Goal: Task Accomplishment & Management: Manage account settings

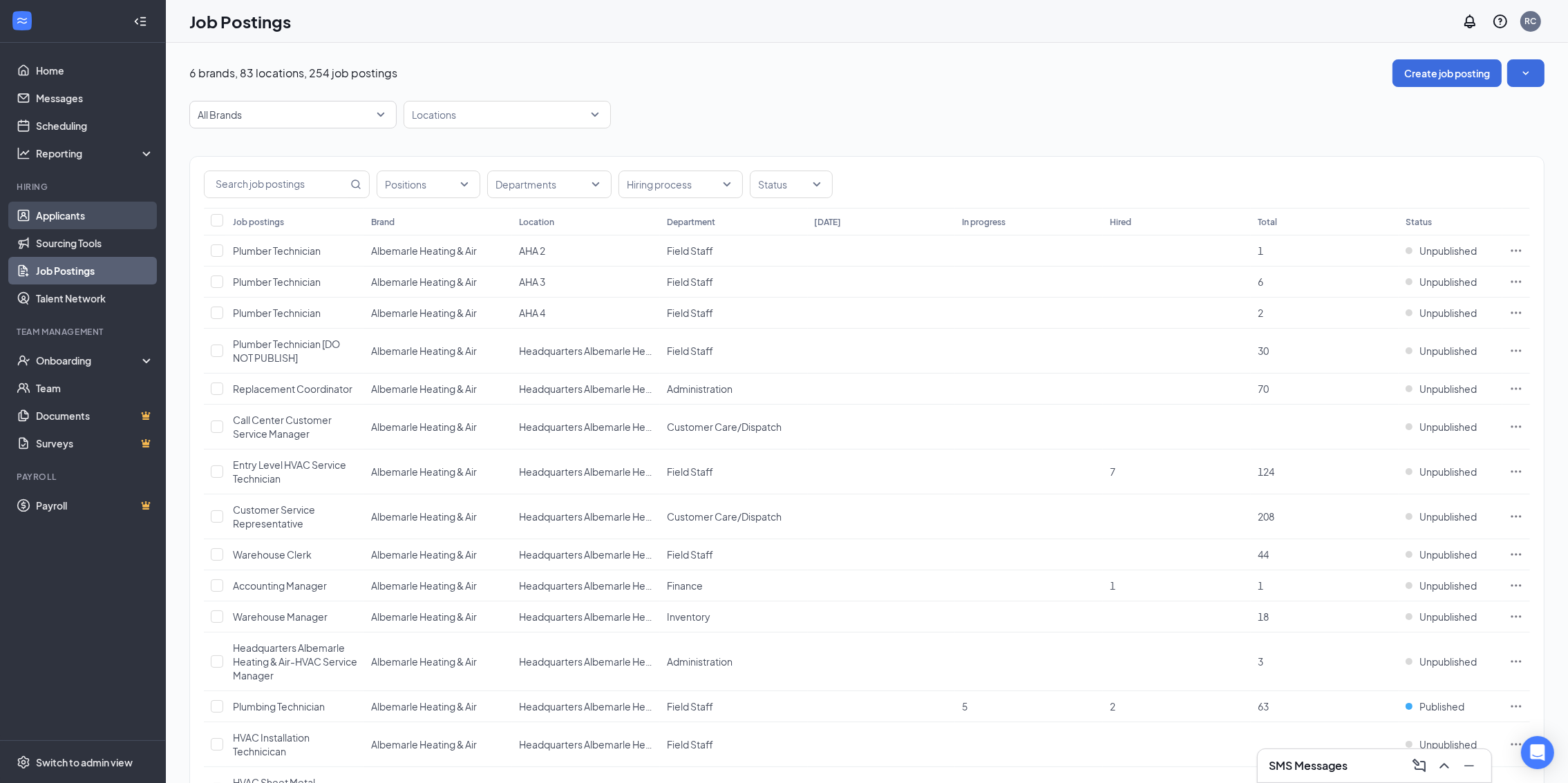
click at [72, 213] on link "Applicants" at bounding box center [95, 216] width 118 height 27
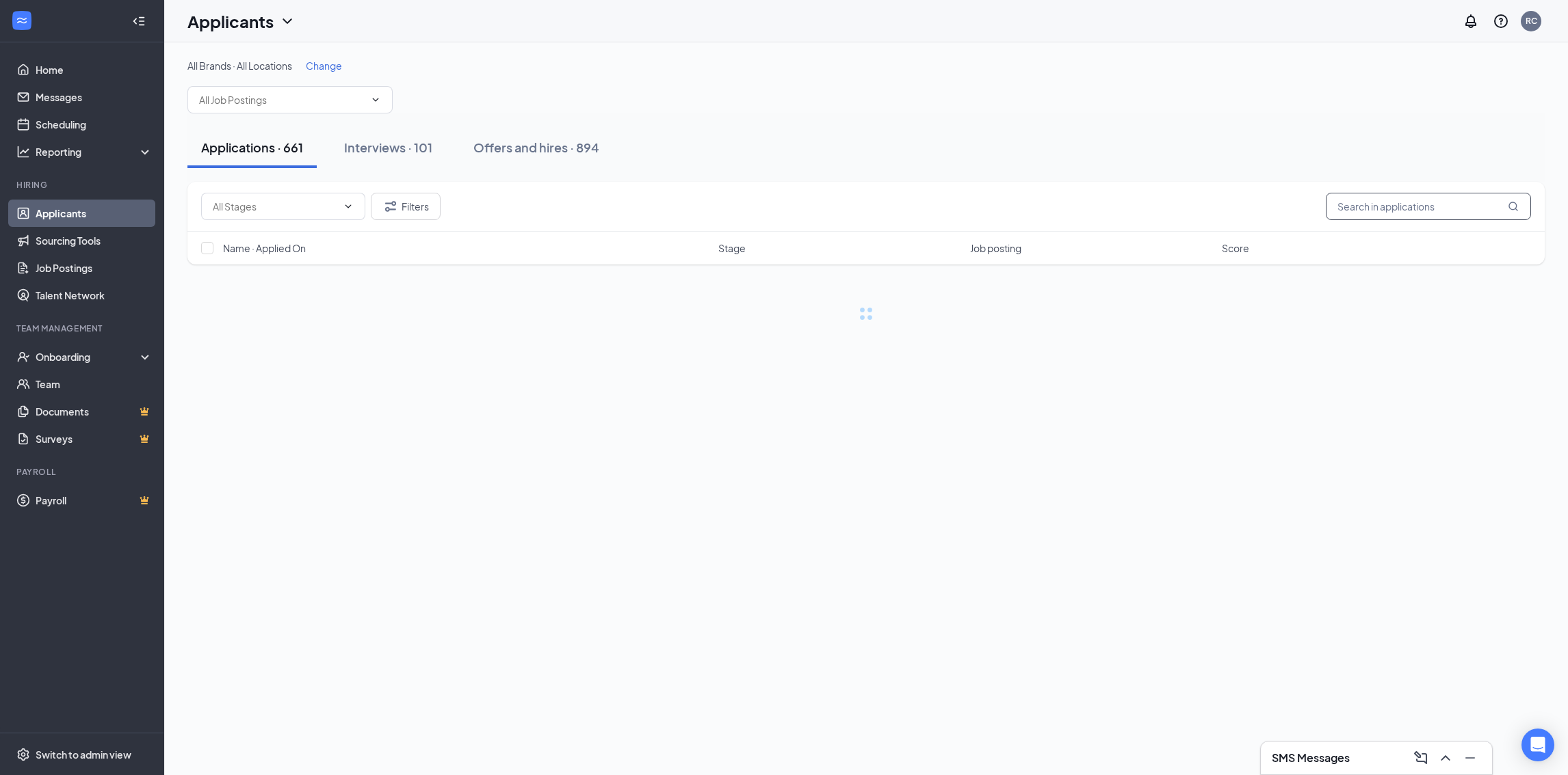
click at [1415, 205] on input "text" at bounding box center [1428, 206] width 206 height 27
type input "HEMBER"
drag, startPoint x: 917, startPoint y: 486, endPoint x: 892, endPoint y: 479, distance: 26.0
click at [917, 487] on link "Offers and hires" at bounding box center [908, 486] width 72 height 13
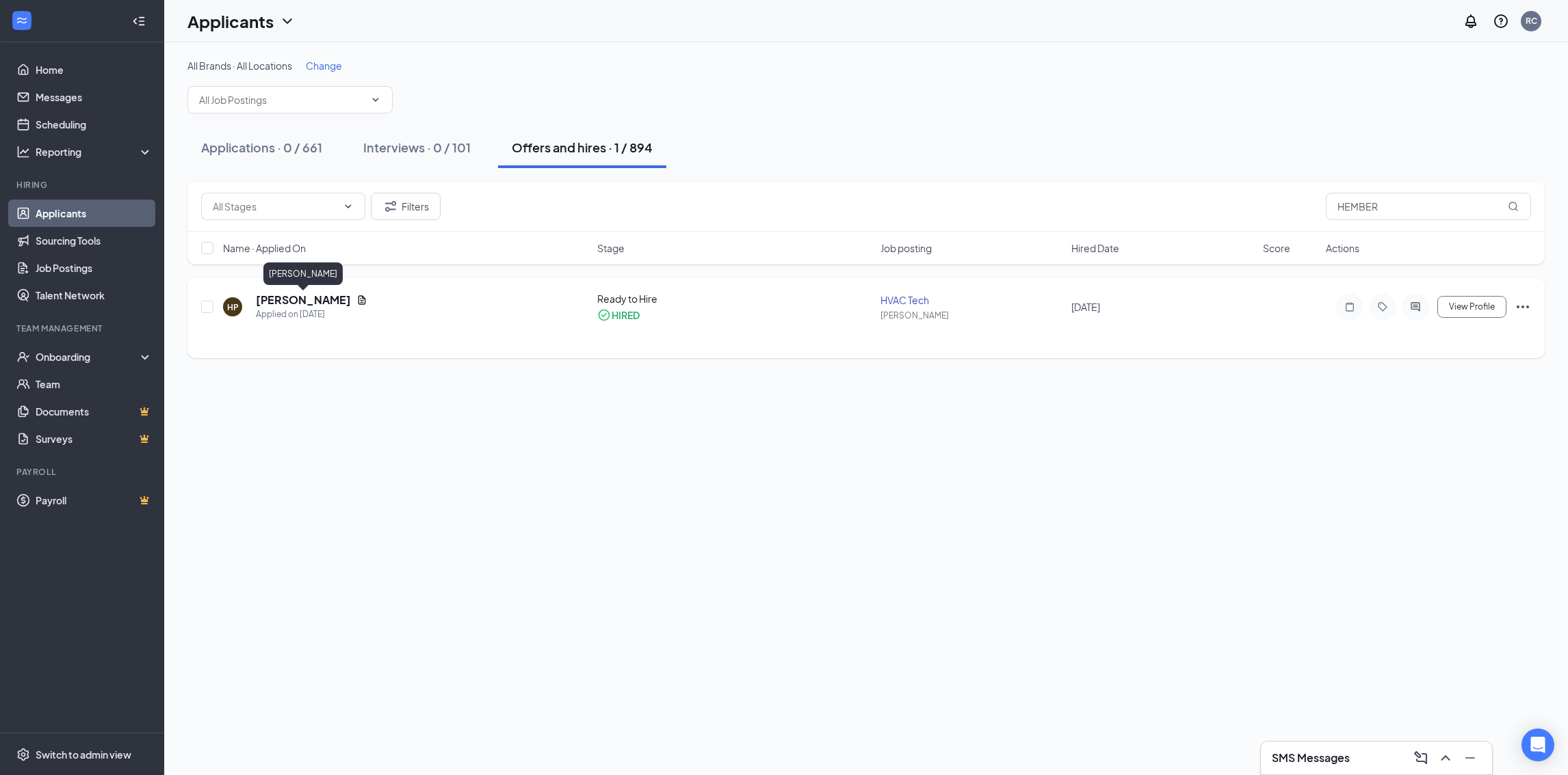
click at [334, 295] on h5 "[PERSON_NAME]" at bounding box center [303, 300] width 95 height 15
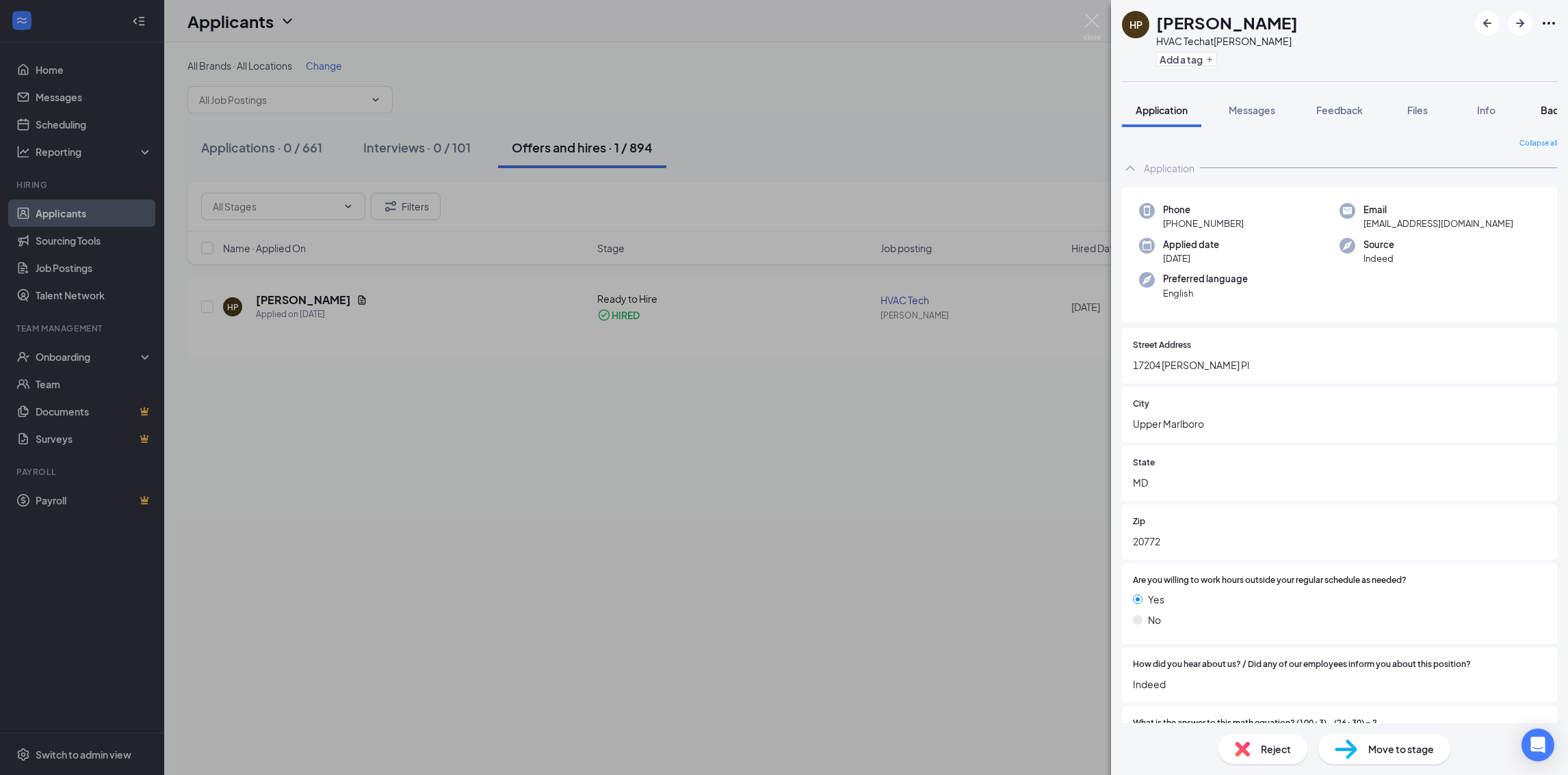
click at [1546, 113] on span "Background" at bounding box center [1569, 110] width 57 height 13
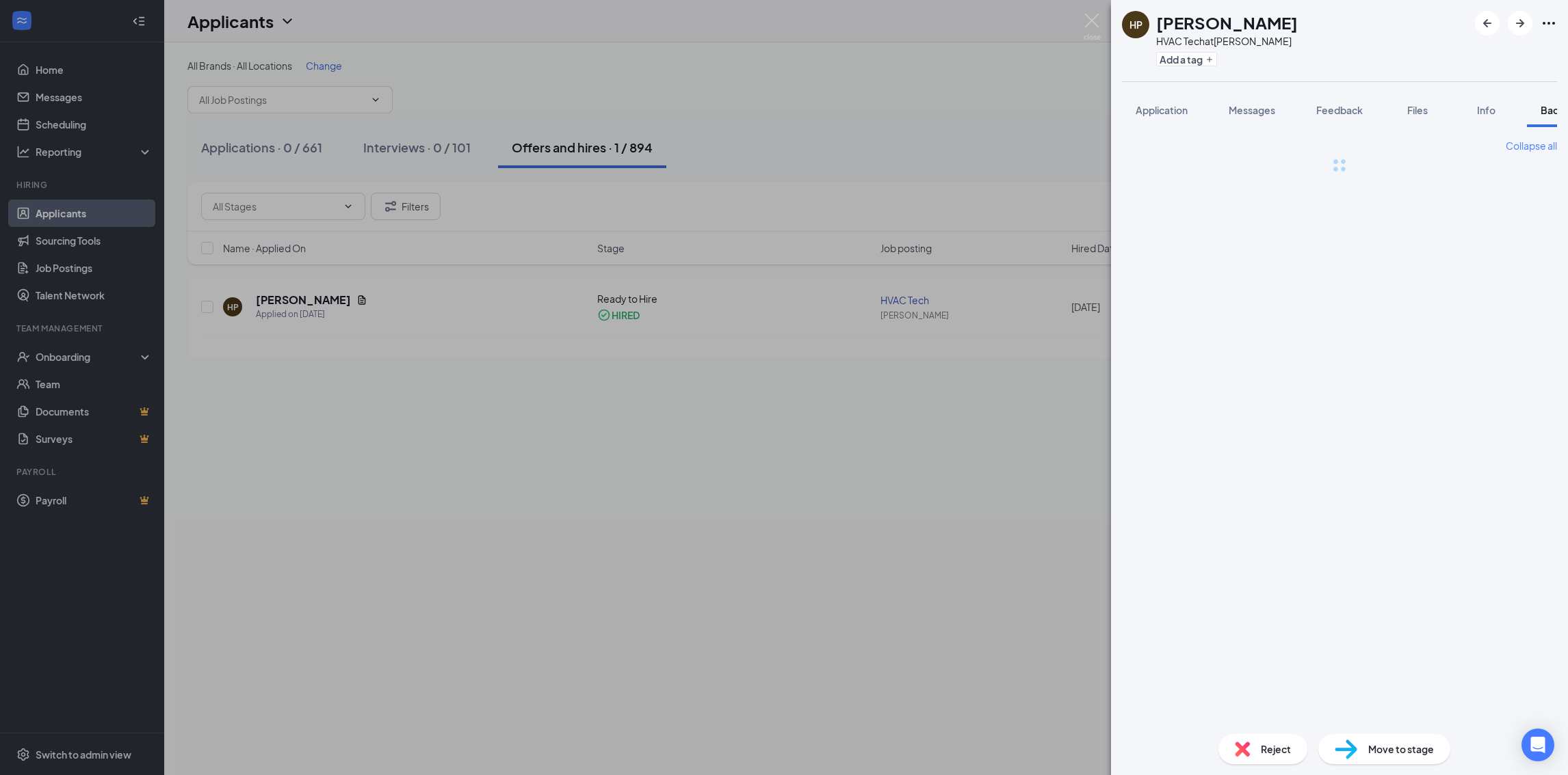
scroll to position [0, 56]
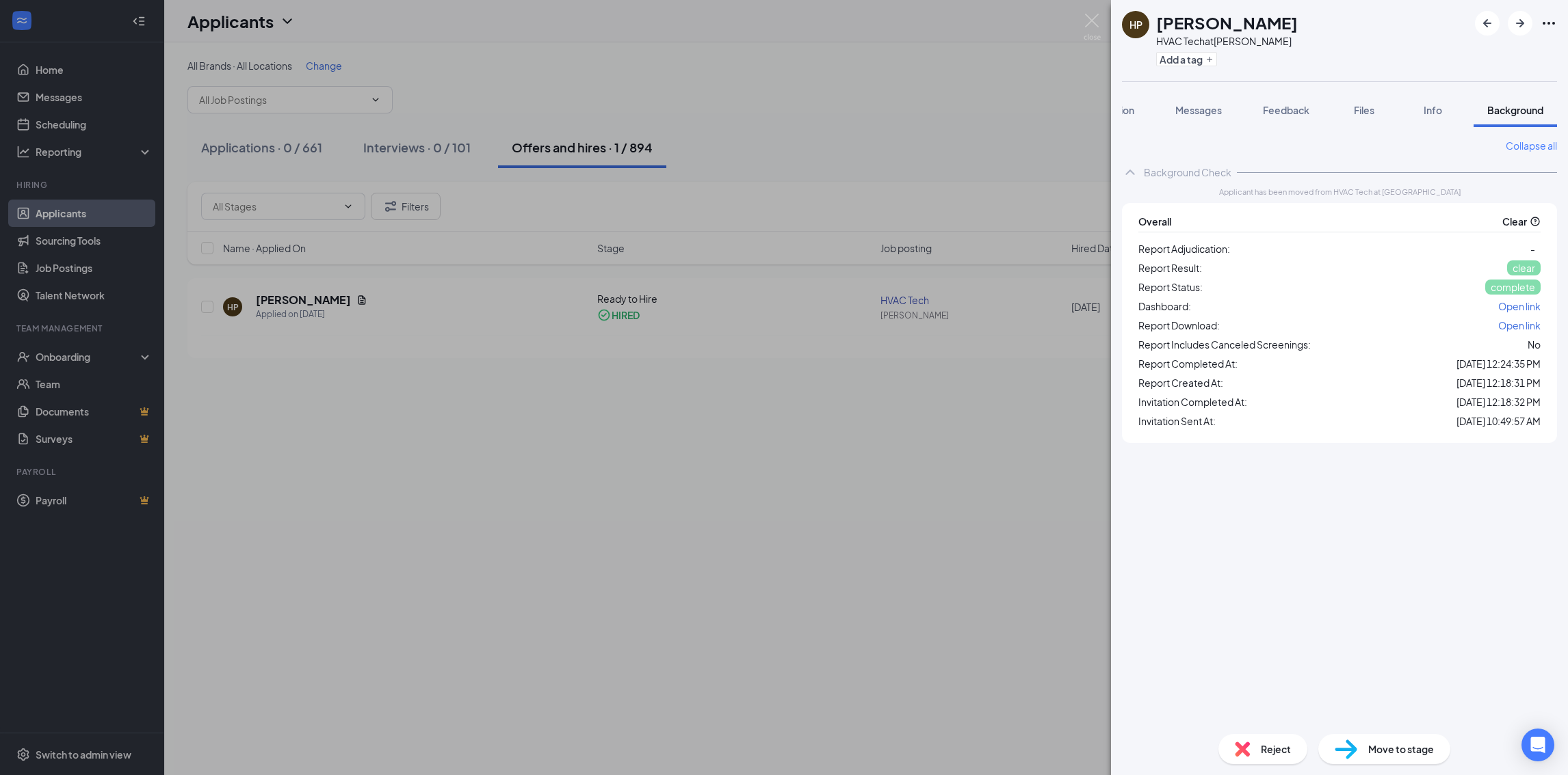
click at [1549, 20] on icon "Ellipses" at bounding box center [1549, 23] width 16 height 16
click at [1501, 48] on link "View full application" at bounding box center [1475, 53] width 148 height 13
click at [1091, 25] on img at bounding box center [1091, 27] width 17 height 27
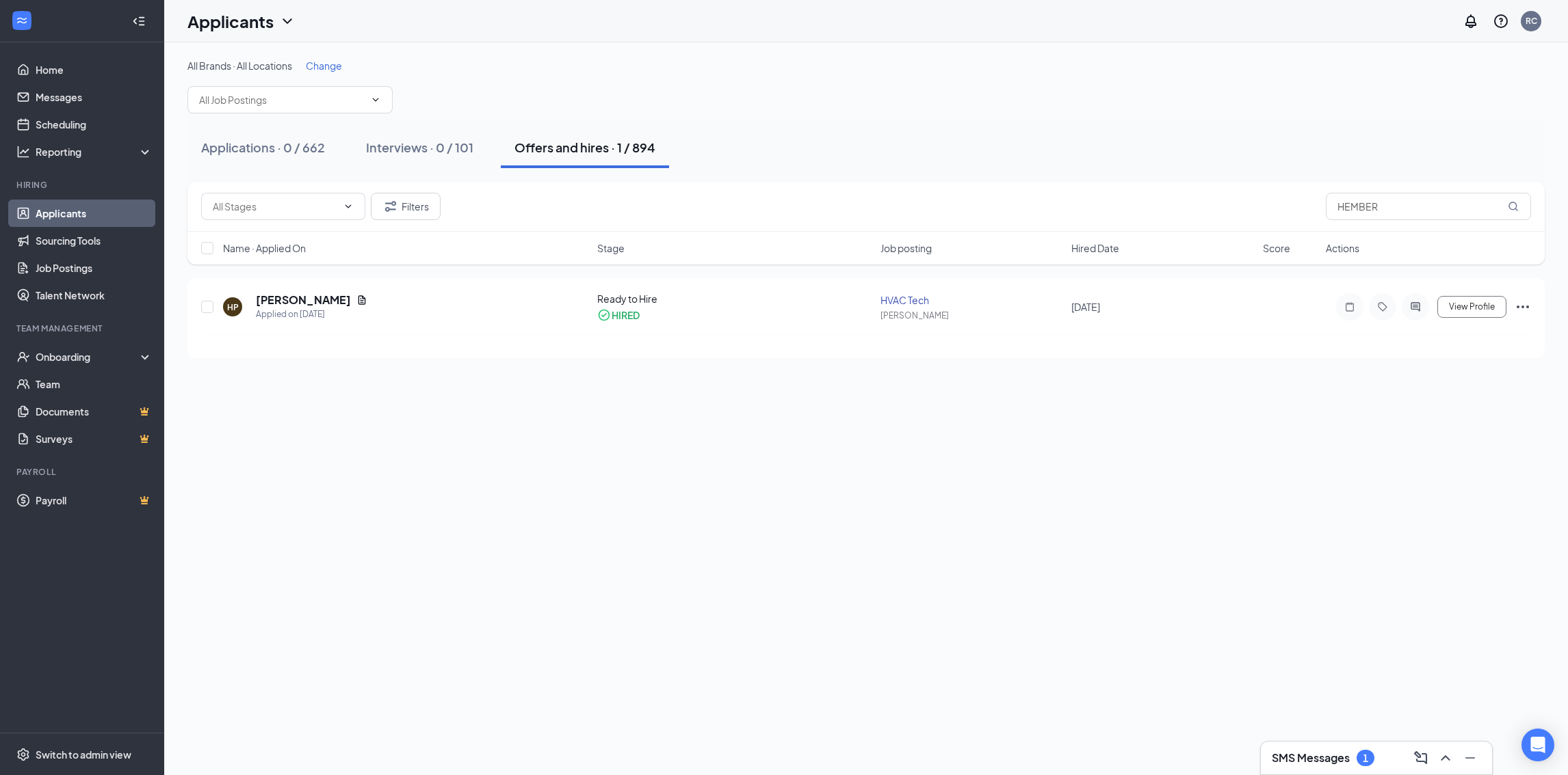
click at [59, 217] on link "Applicants" at bounding box center [94, 213] width 117 height 27
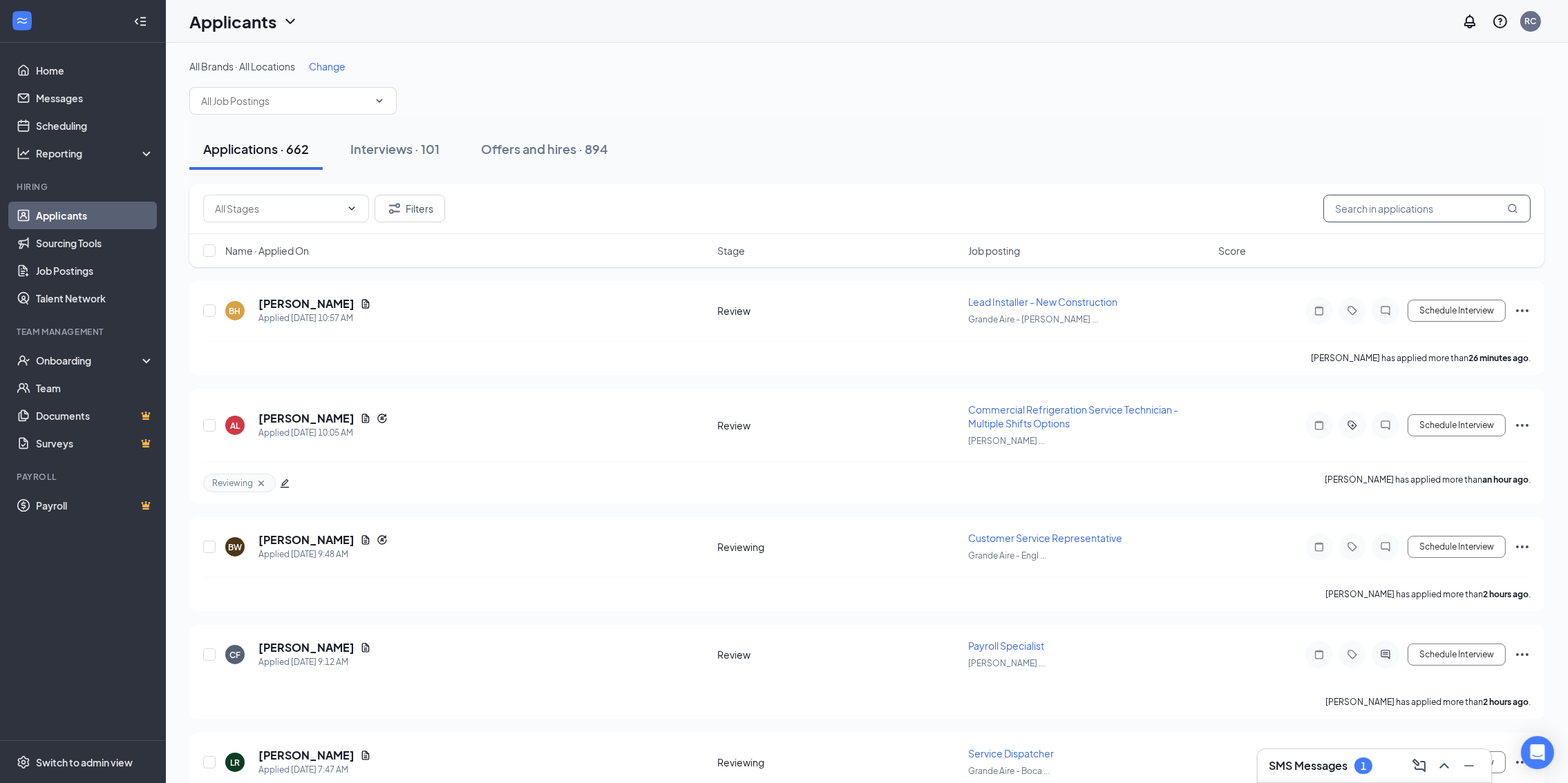
click at [1358, 217] on input "text" at bounding box center [1427, 208] width 208 height 27
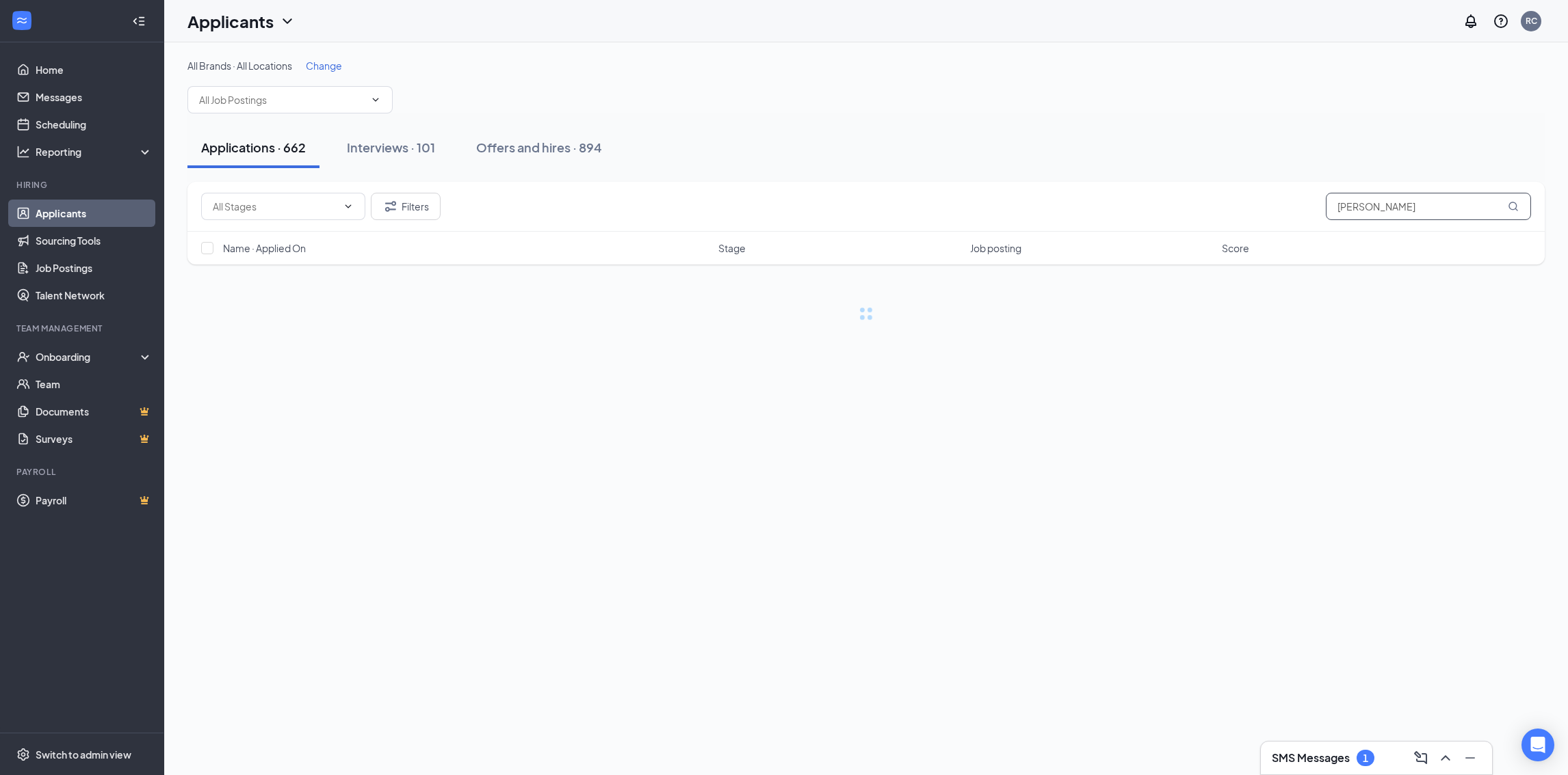
type input "ricardo"
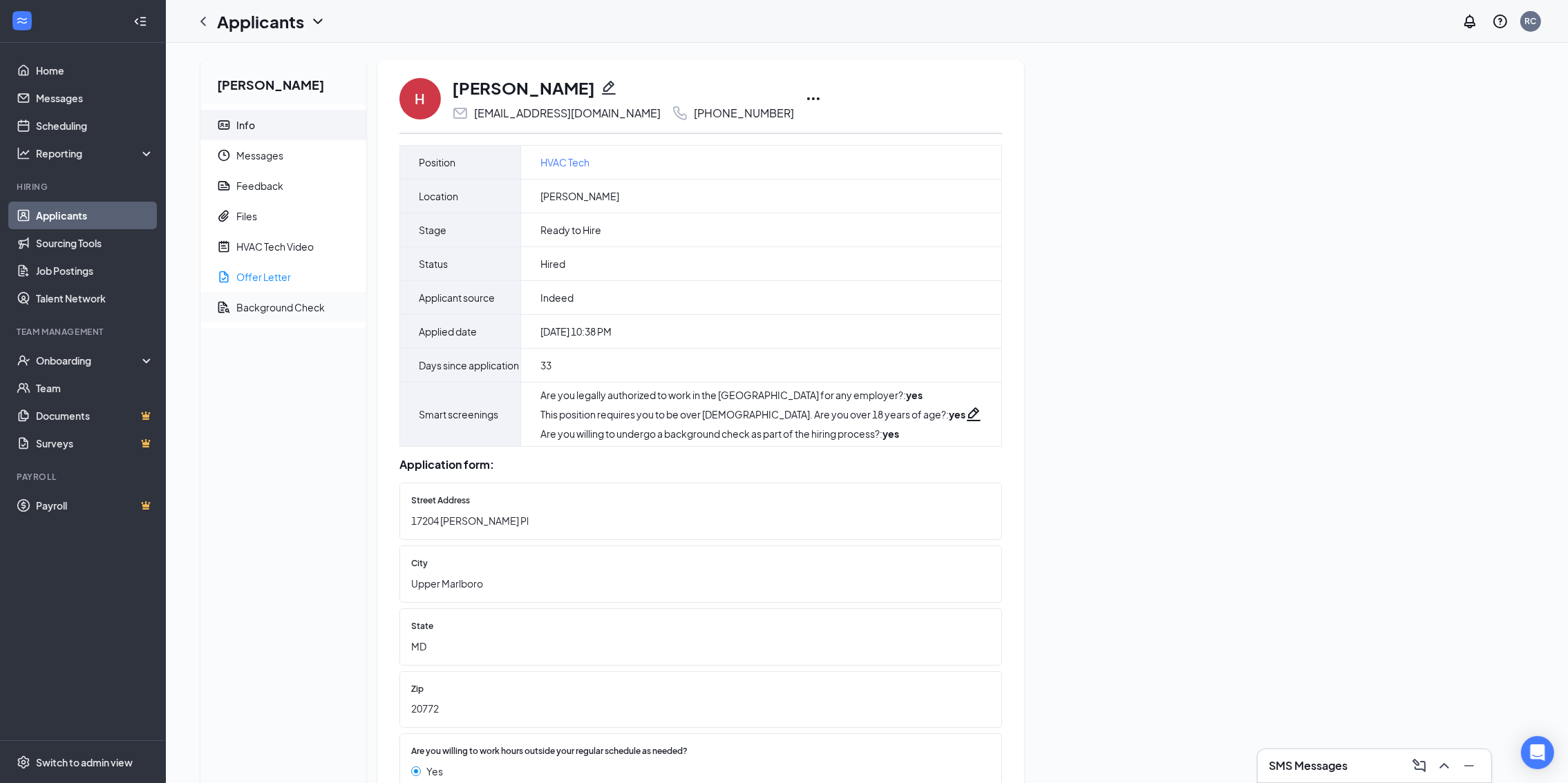
click at [255, 292] on span "Background Check" at bounding box center [295, 307] width 119 height 31
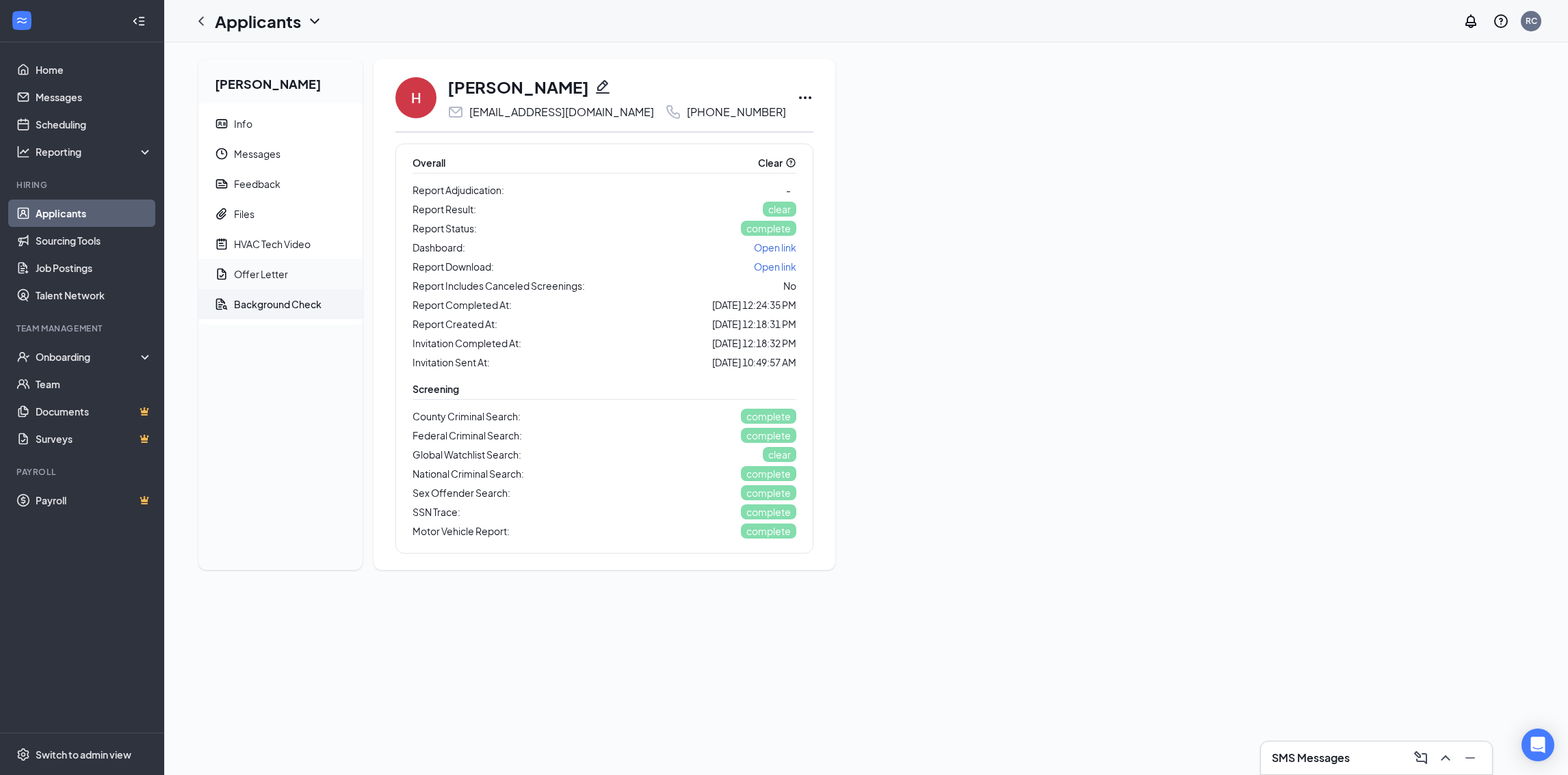
click at [252, 281] on div "Offer Letter" at bounding box center [261, 274] width 54 height 13
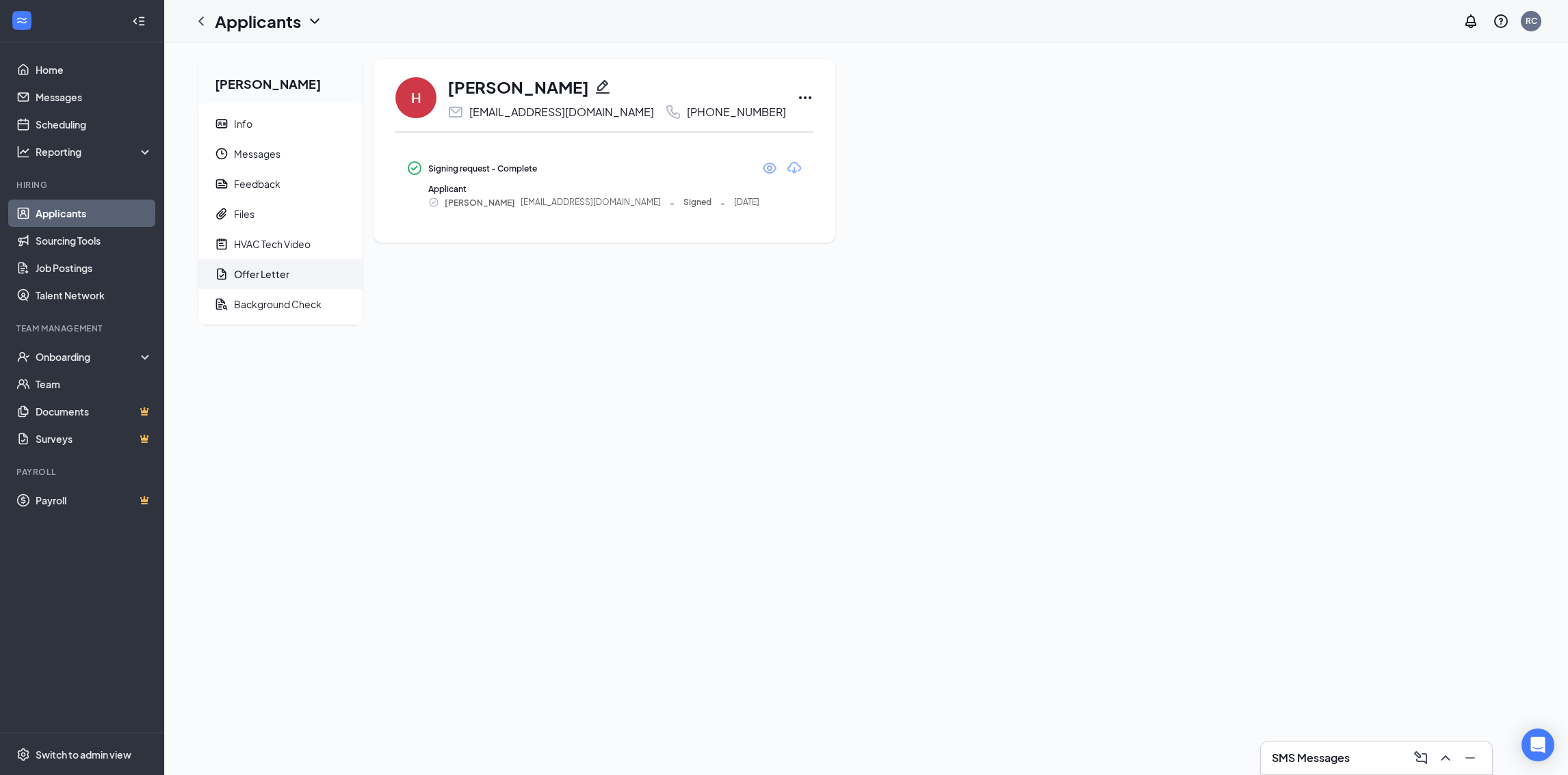
click at [763, 165] on icon "Eye" at bounding box center [769, 168] width 13 height 11
